Goal: Task Accomplishment & Management: Use online tool/utility

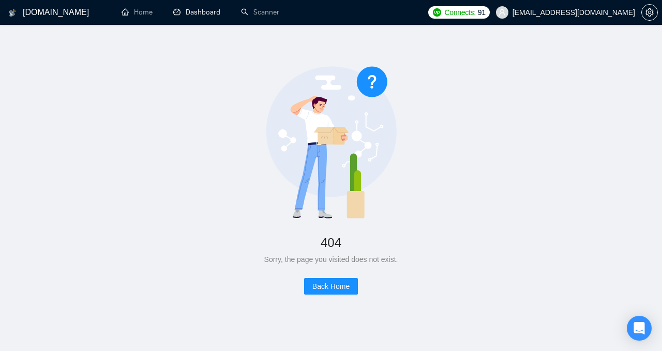
click at [212, 17] on link "Dashboard" at bounding box center [196, 12] width 47 height 9
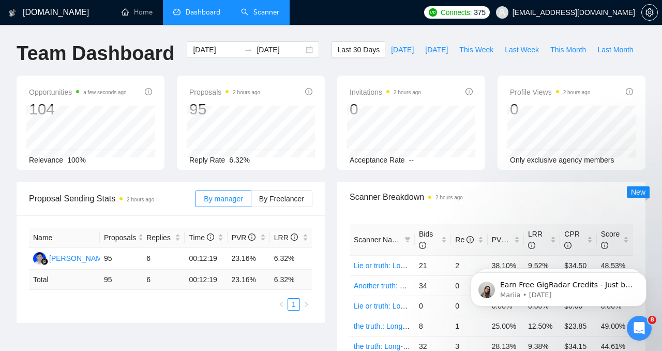
click at [269, 17] on link "Scanner" at bounding box center [260, 12] width 38 height 9
